Goal: Task Accomplishment & Management: Complete application form

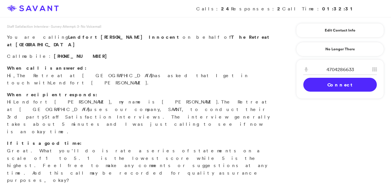
click at [320, 92] on div "4704286633 1 2 A B C 3 D E F 4 G H I 5 J K L 6 M N O 7 P Q R S 8 T U V 9 W X Y …" at bounding box center [340, 79] width 88 height 40
click at [319, 87] on link "Connect" at bounding box center [339, 85] width 73 height 14
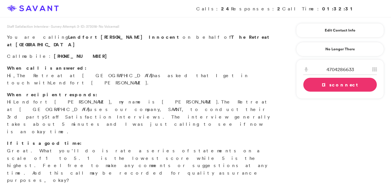
click at [316, 88] on link "Disconnect" at bounding box center [339, 85] width 73 height 14
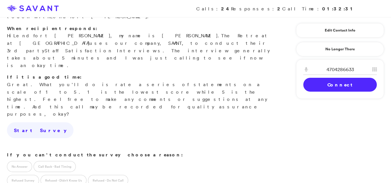
scroll to position [71, 0]
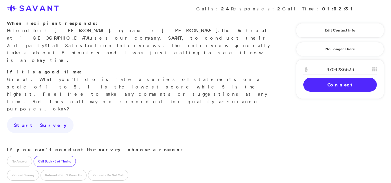
click at [40, 156] on label "Call Back - Bad Timing" at bounding box center [55, 161] width 42 height 11
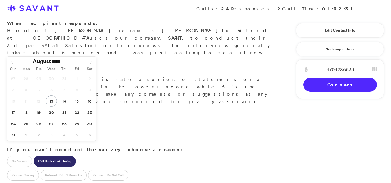
type input "**********"
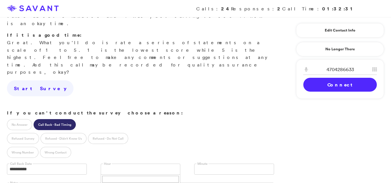
scroll to position [135, 0]
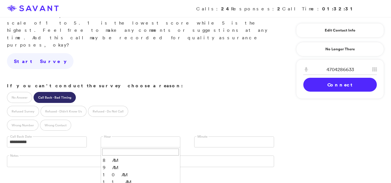
click at [201, 137] on input "text" at bounding box center [199, 142] width 5 height 11
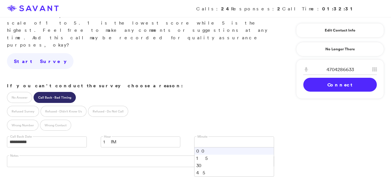
click at [196, 147] on li "00" at bounding box center [233, 150] width 79 height 7
